Goal: Task Accomplishment & Management: Use online tool/utility

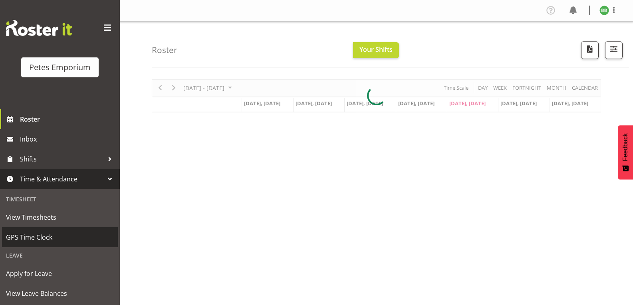
click at [54, 238] on span "GPS Time Clock" at bounding box center [60, 238] width 108 height 12
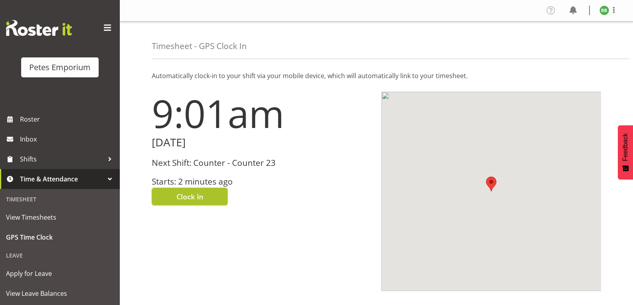
click at [188, 200] on span "Clock In" at bounding box center [189, 197] width 27 height 10
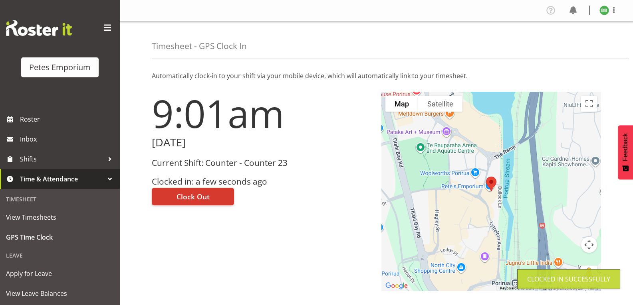
click at [601, 10] on img at bounding box center [604, 11] width 10 height 10
click at [566, 40] on link "Log Out" at bounding box center [580, 42] width 77 height 14
